Goal: Information Seeking & Learning: Learn about a topic

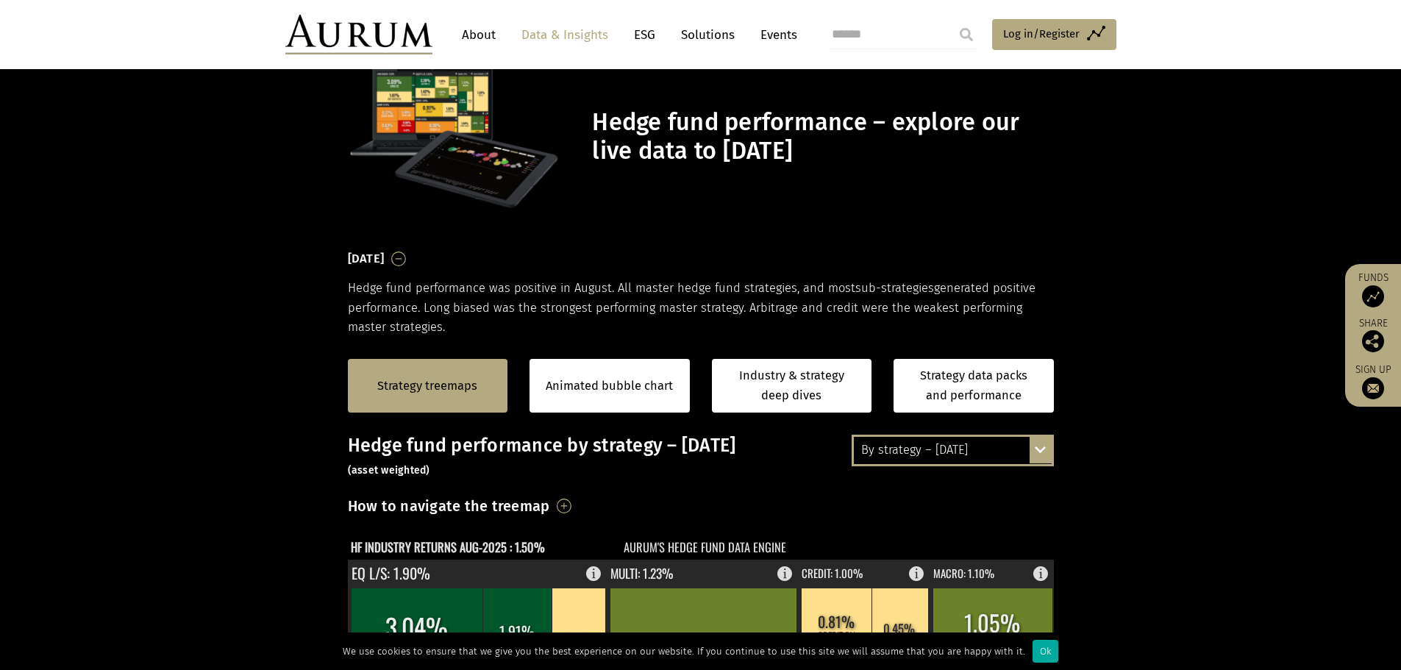
scroll to position [277, 0]
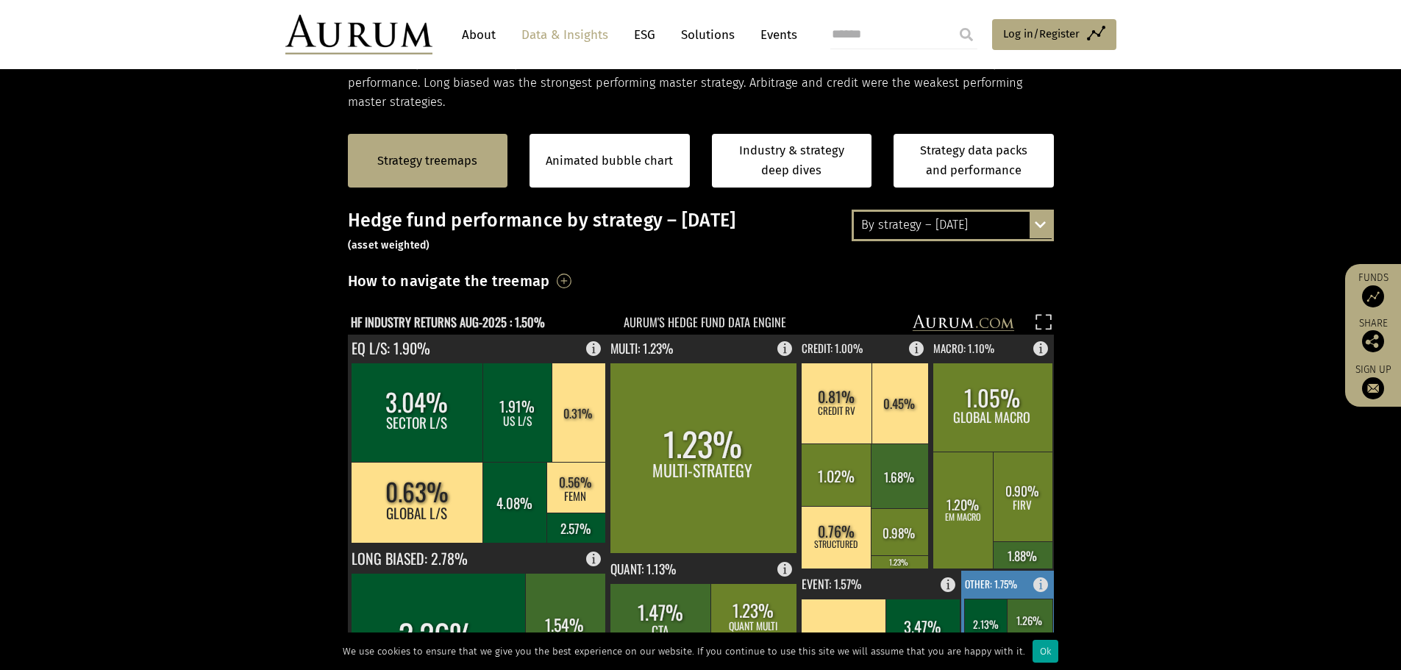
click at [1036, 647] on div "Ok" at bounding box center [1046, 651] width 26 height 23
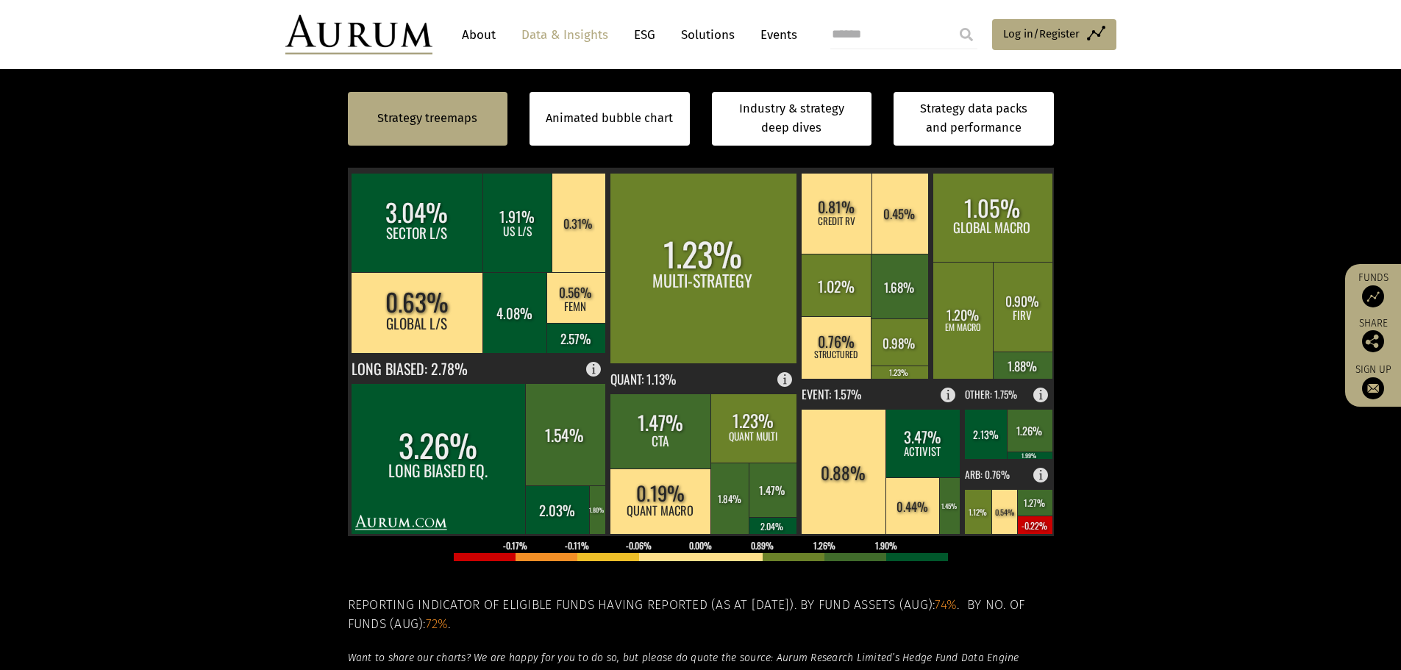
scroll to position [455, 0]
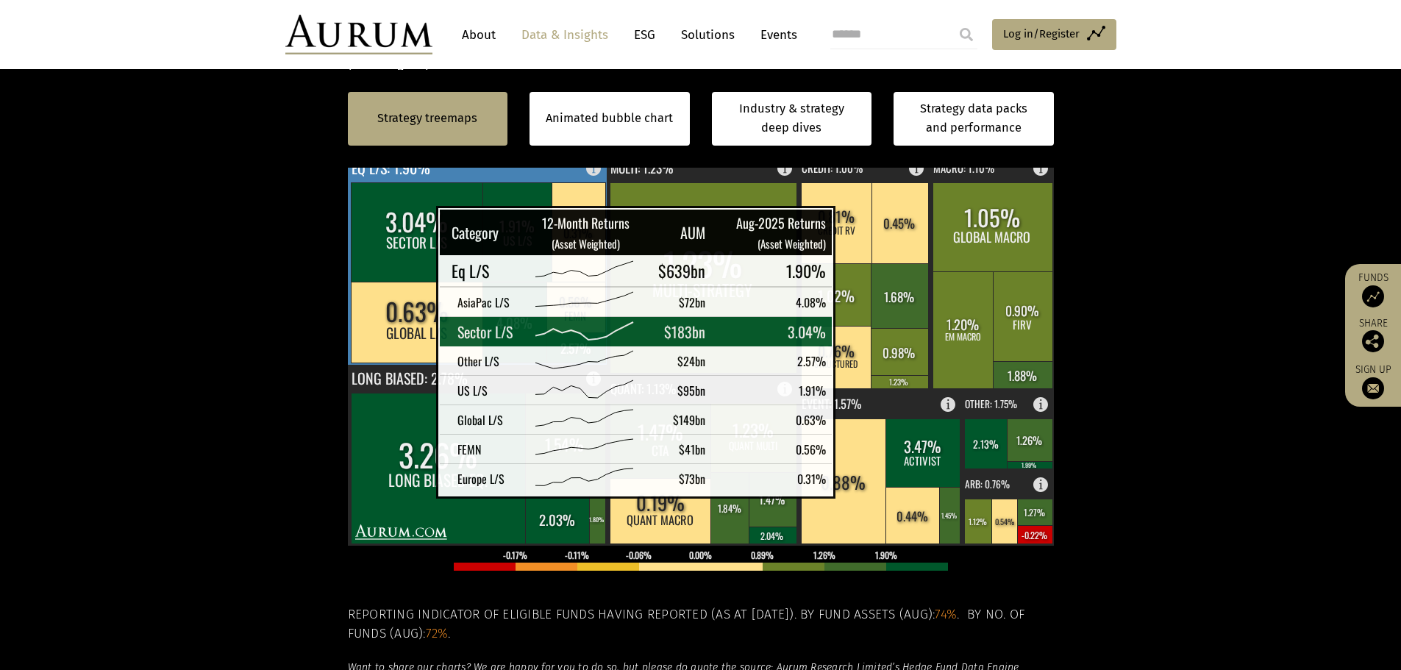
click at [399, 227] on rect at bounding box center [417, 231] width 133 height 99
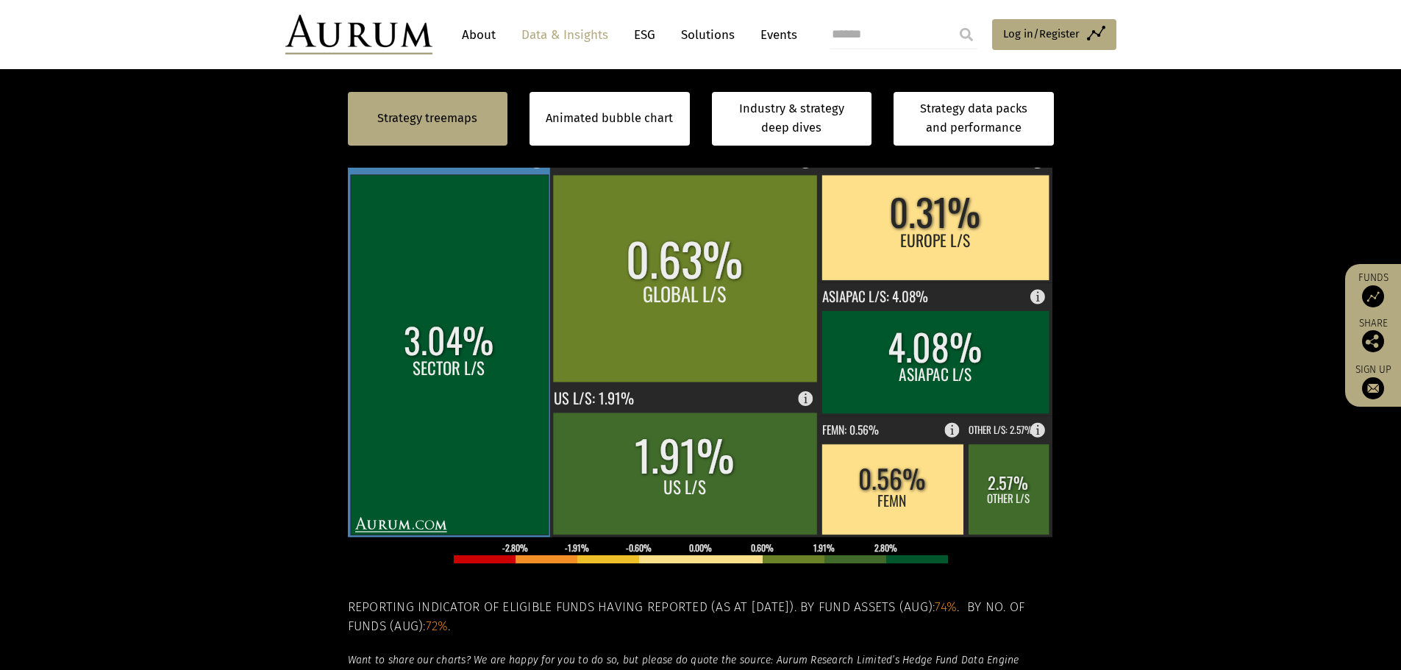
scroll to position [466, 0]
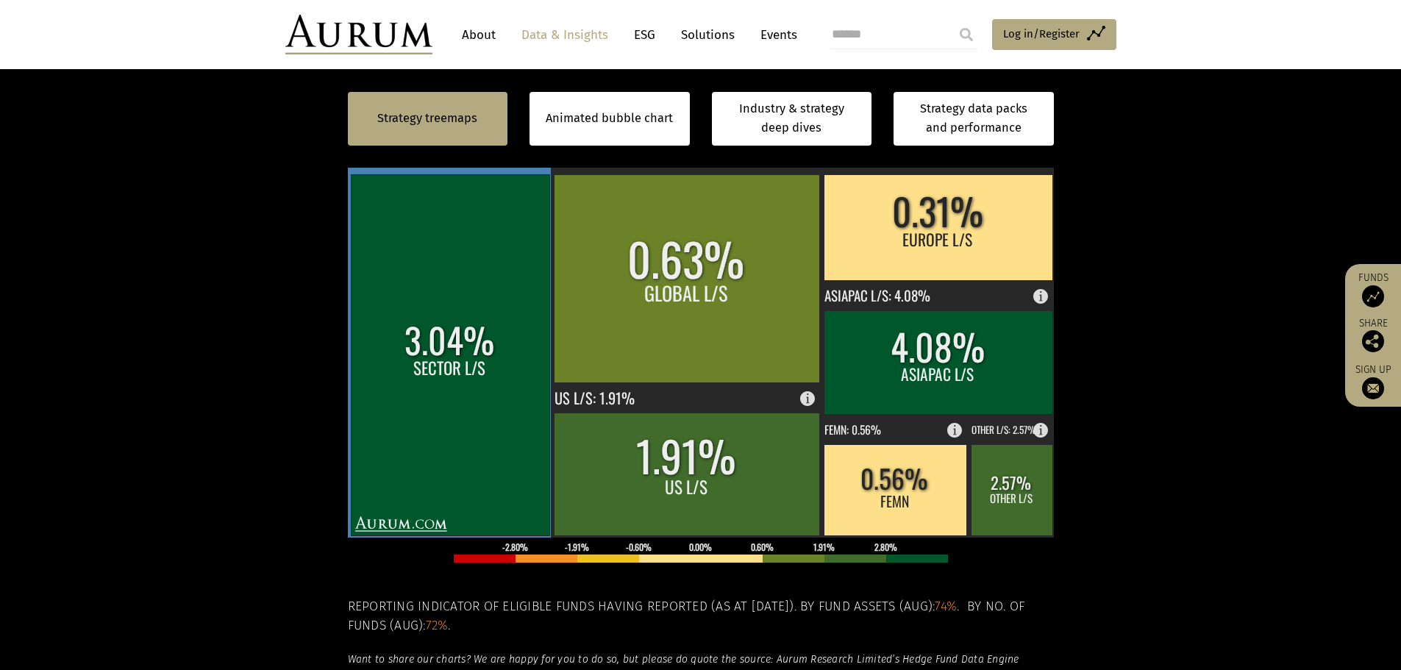
click at [445, 331] on rect at bounding box center [450, 354] width 199 height 361
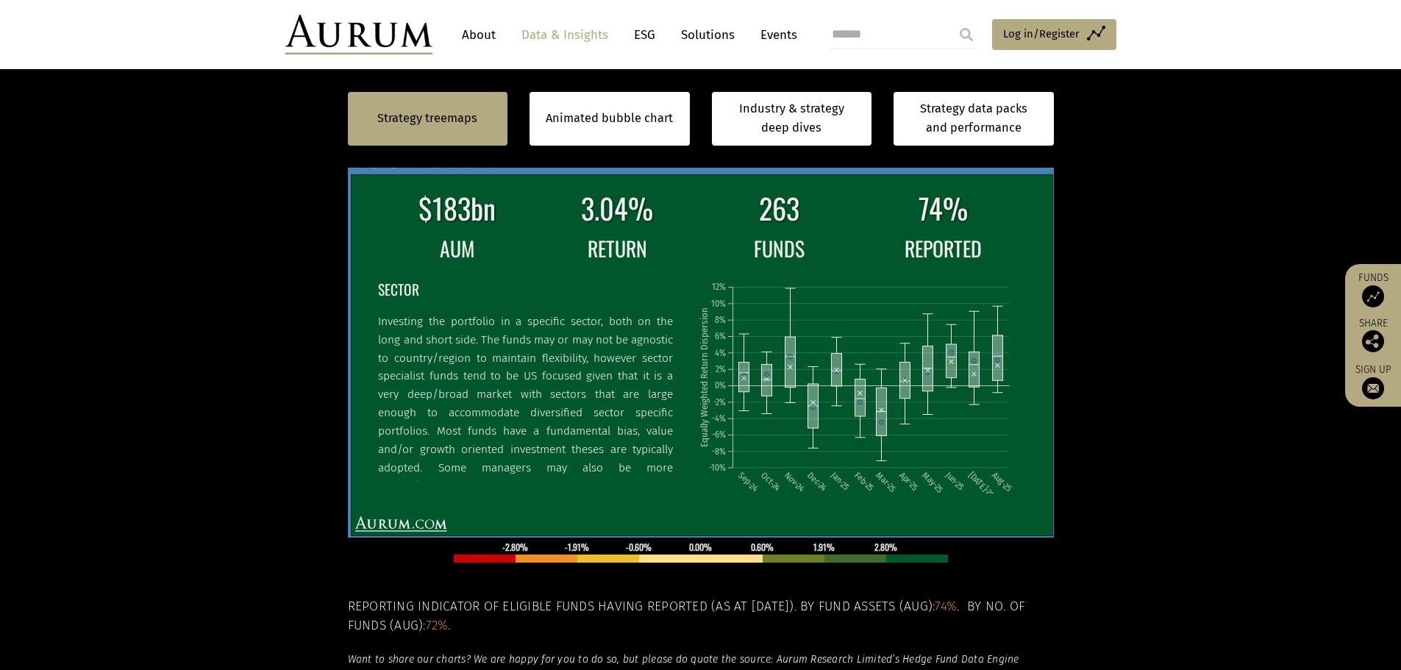
click at [534, 307] on div "SECTOR Investing the portfolio in a specific sector, both on the long and short…" at bounding box center [531, 378] width 307 height 206
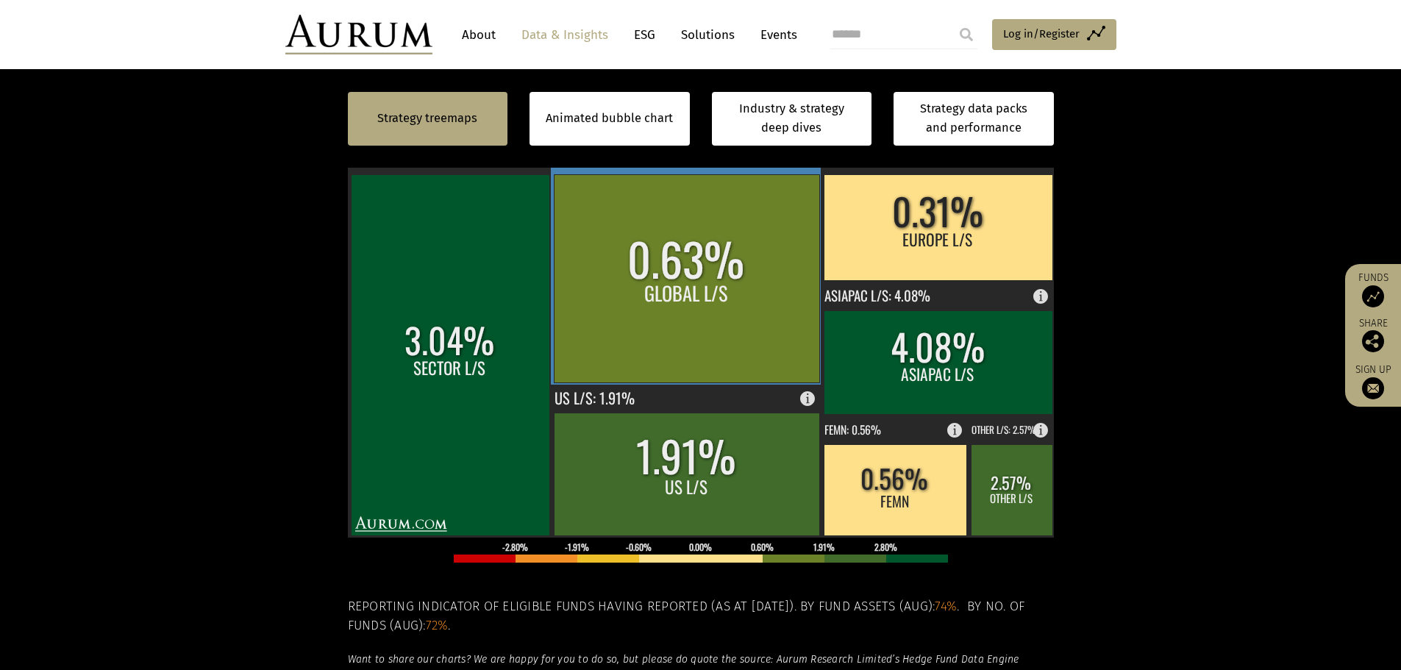
click at [638, 298] on rect at bounding box center [686, 278] width 265 height 208
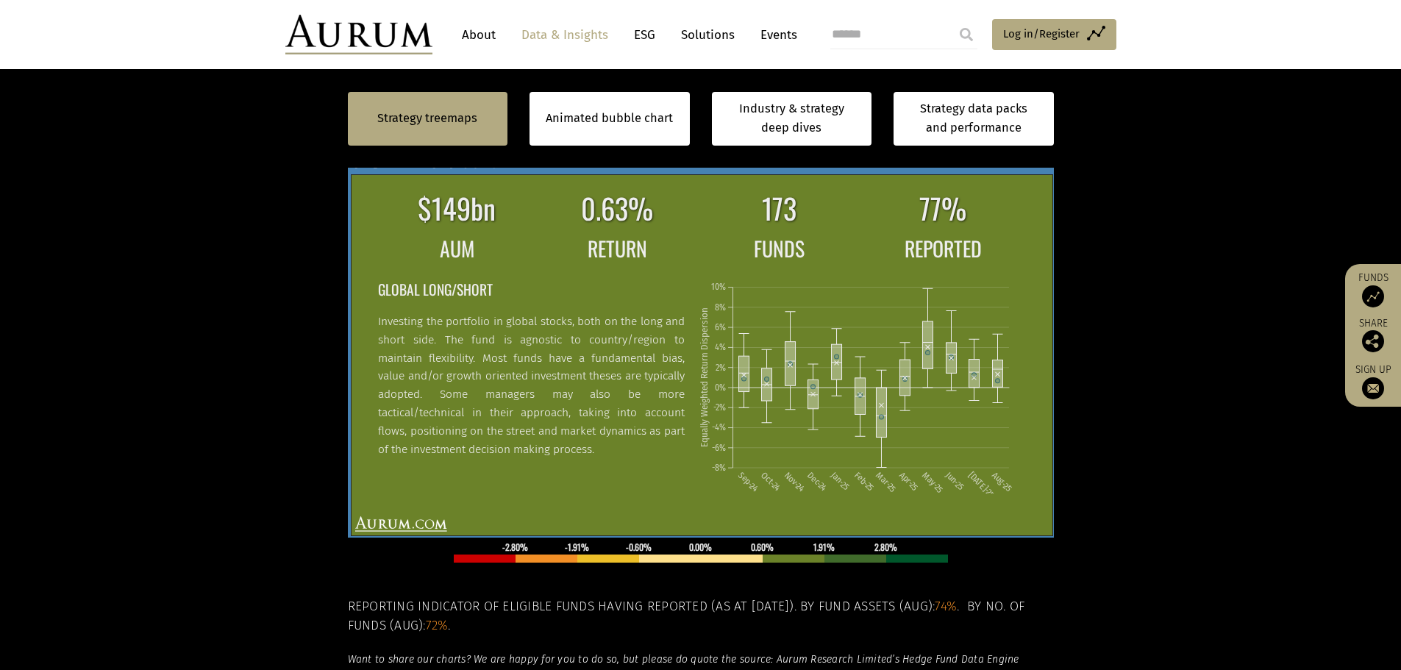
click at [641, 299] on h2 "GLOBAL LONG/SHORT" at bounding box center [531, 289] width 307 height 23
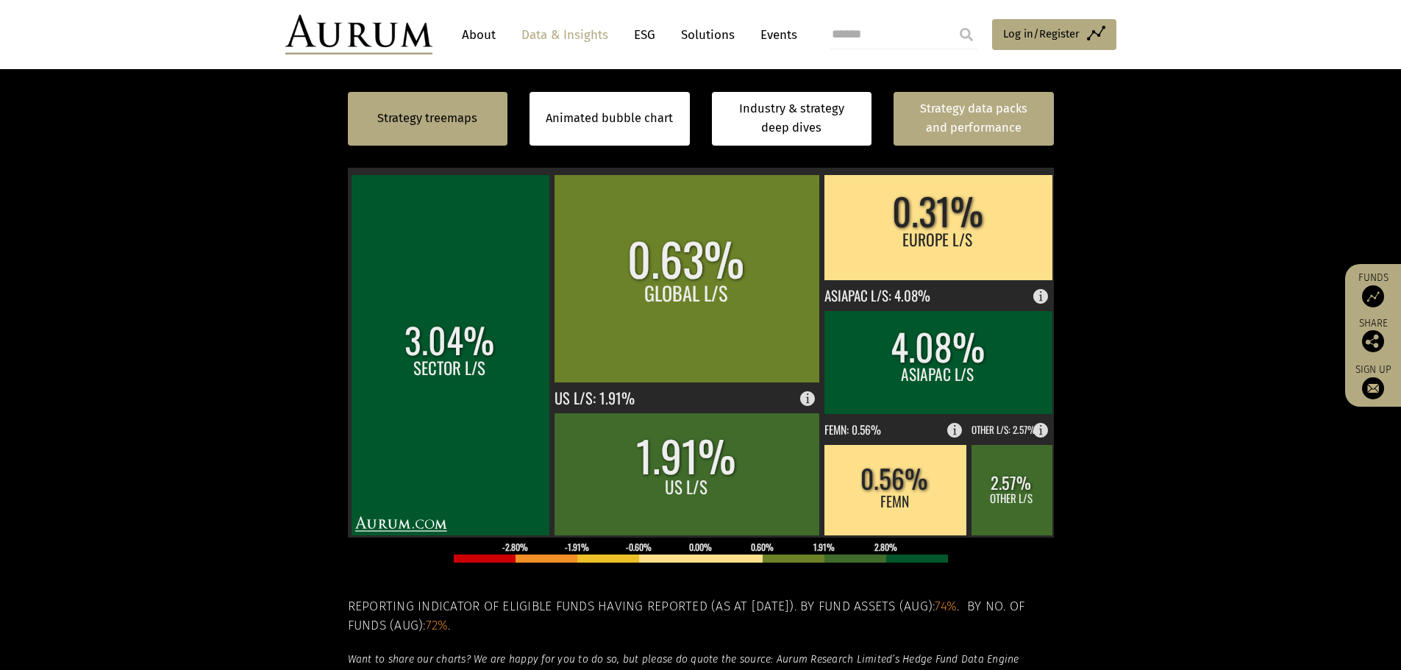
click at [915, 129] on link "Strategy data packs and performance" at bounding box center [974, 119] width 160 height 54
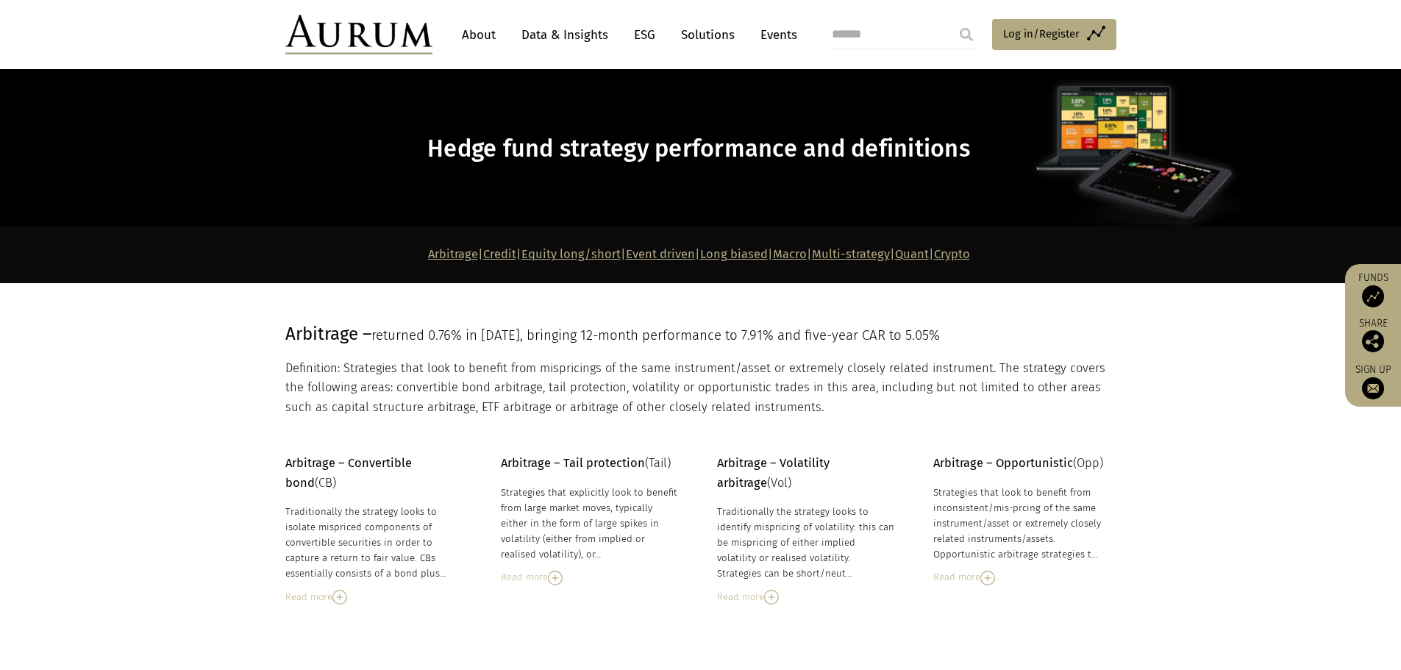
scroll to position [47, 0]
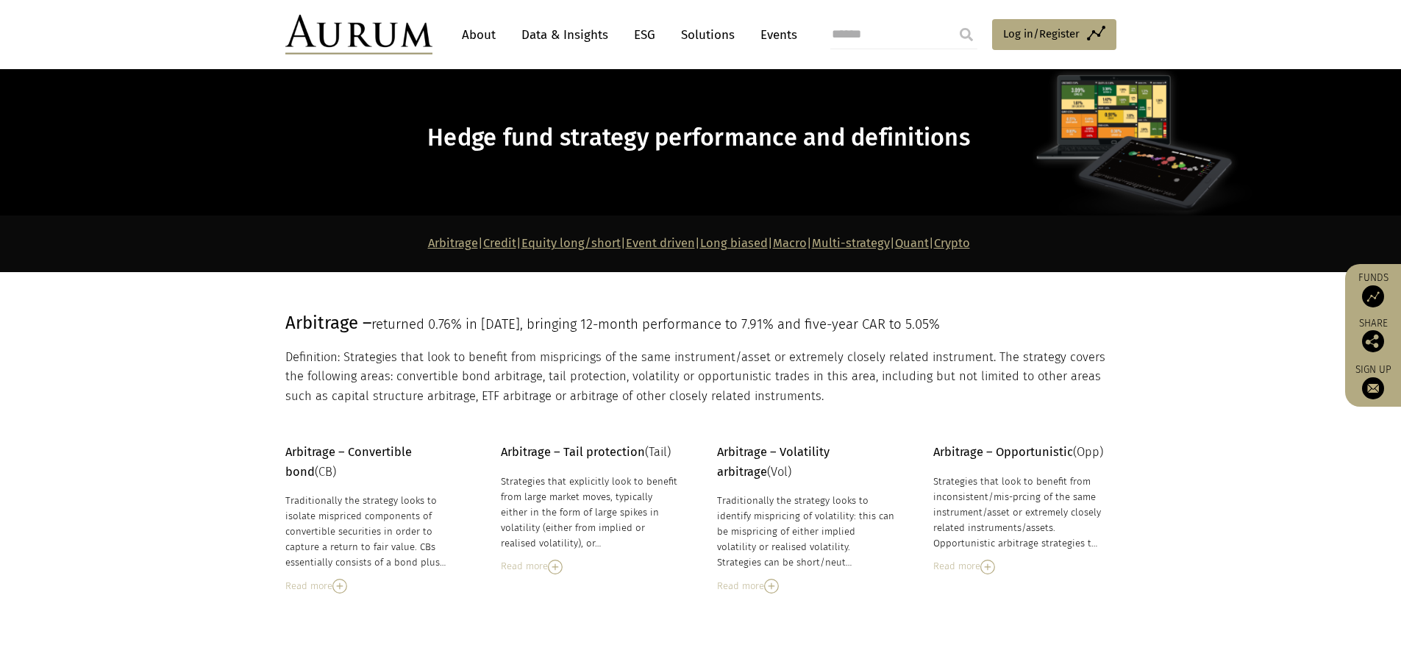
click at [553, 243] on link "Equity long/short" at bounding box center [570, 243] width 99 height 14
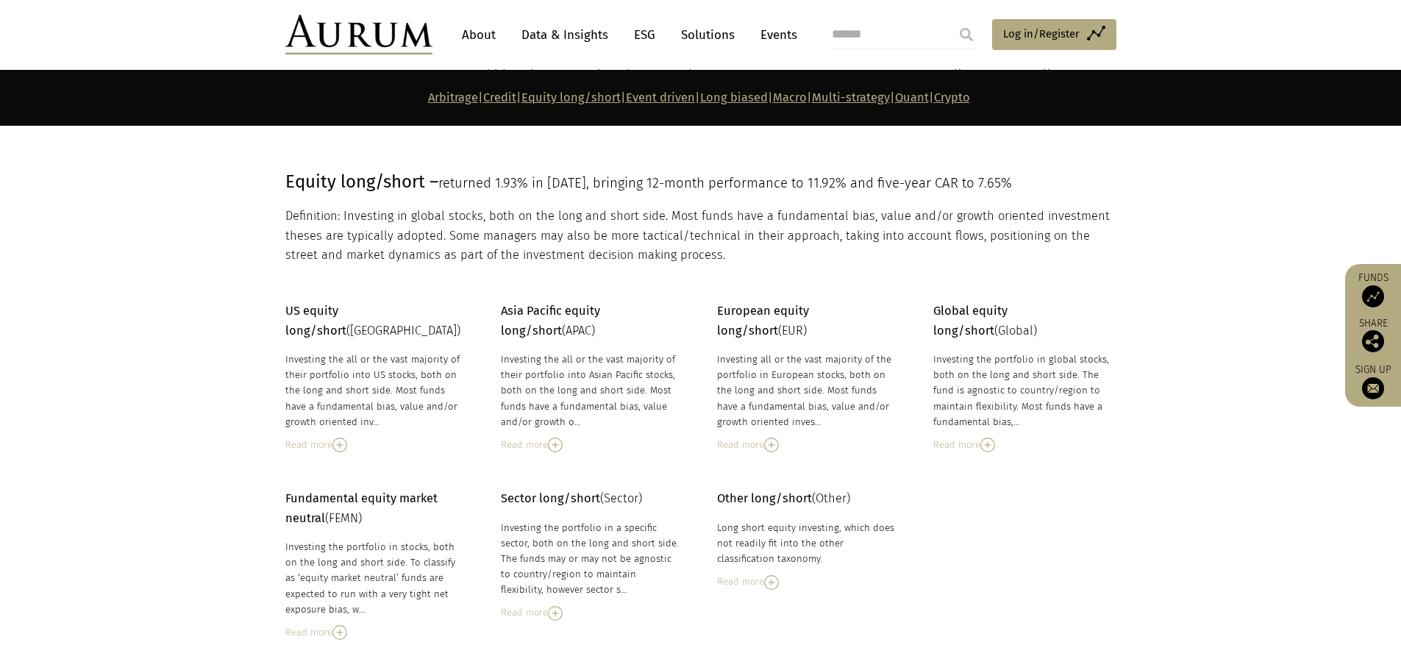
scroll to position [2165, 0]
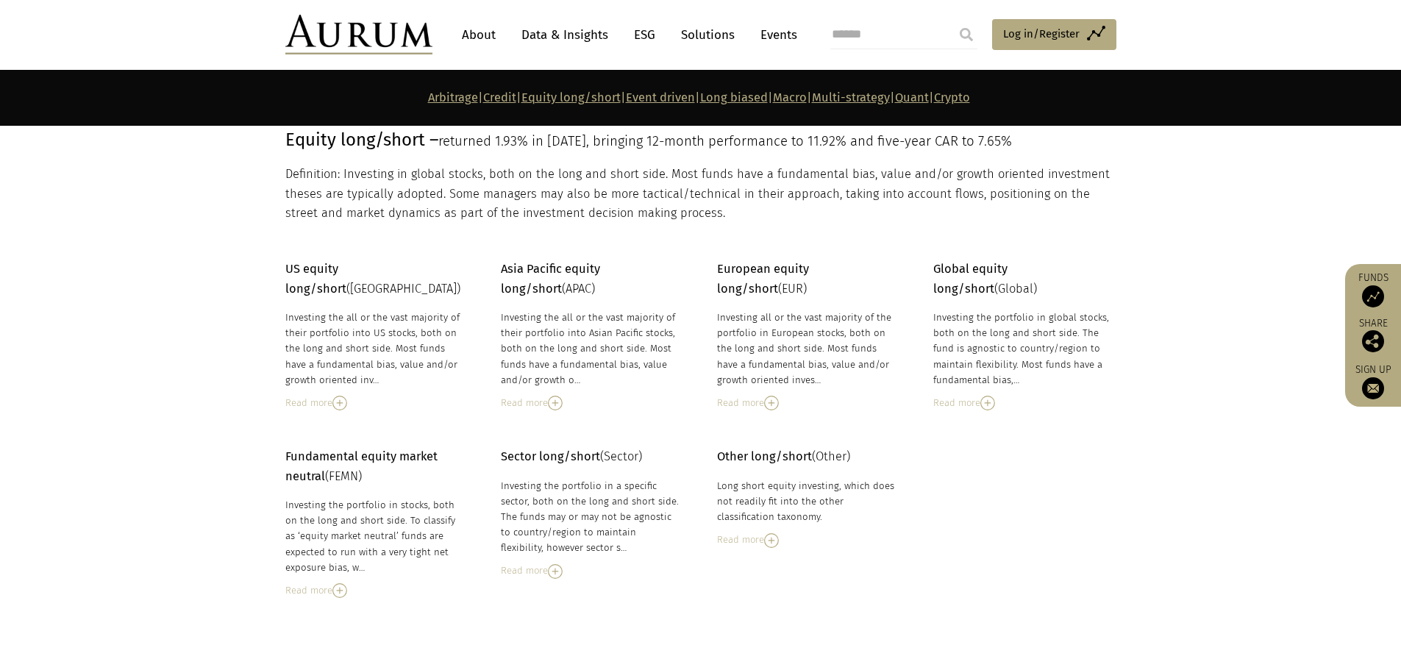
click at [319, 395] on div "Read more" at bounding box center [374, 403] width 179 height 16
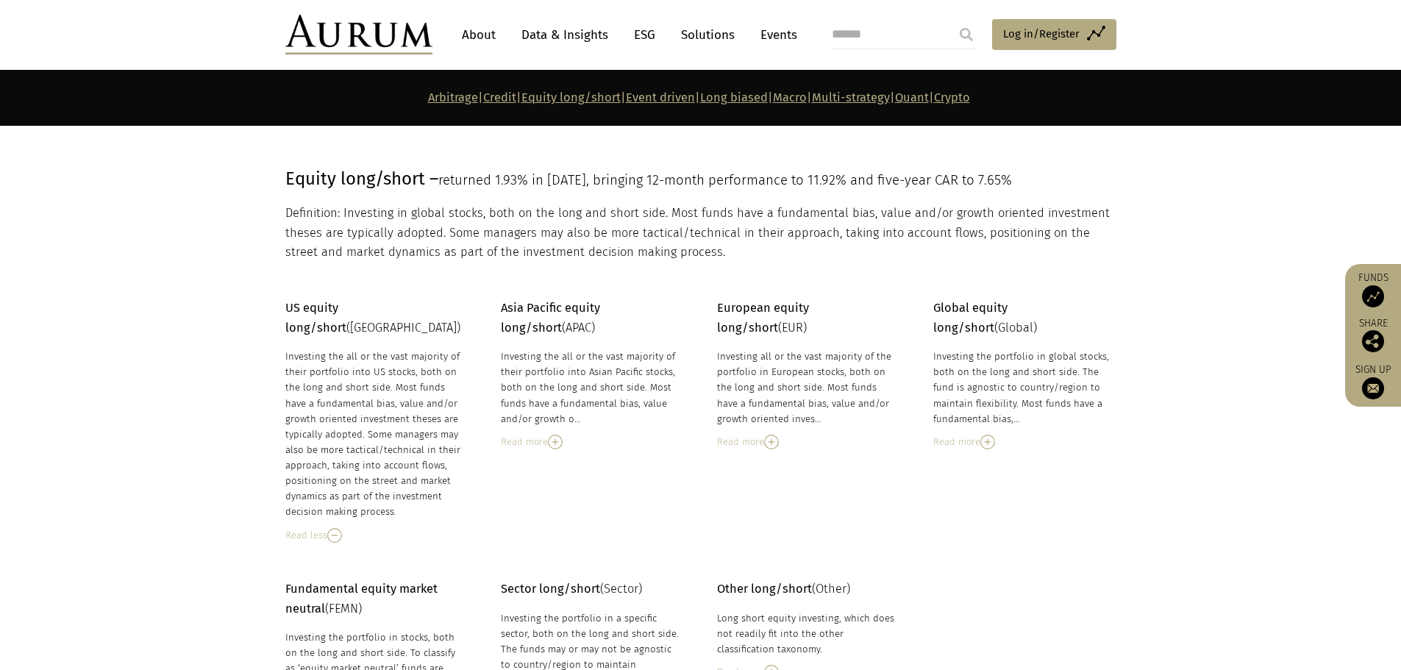
scroll to position [2122, 0]
